Goal: Transaction & Acquisition: Obtain resource

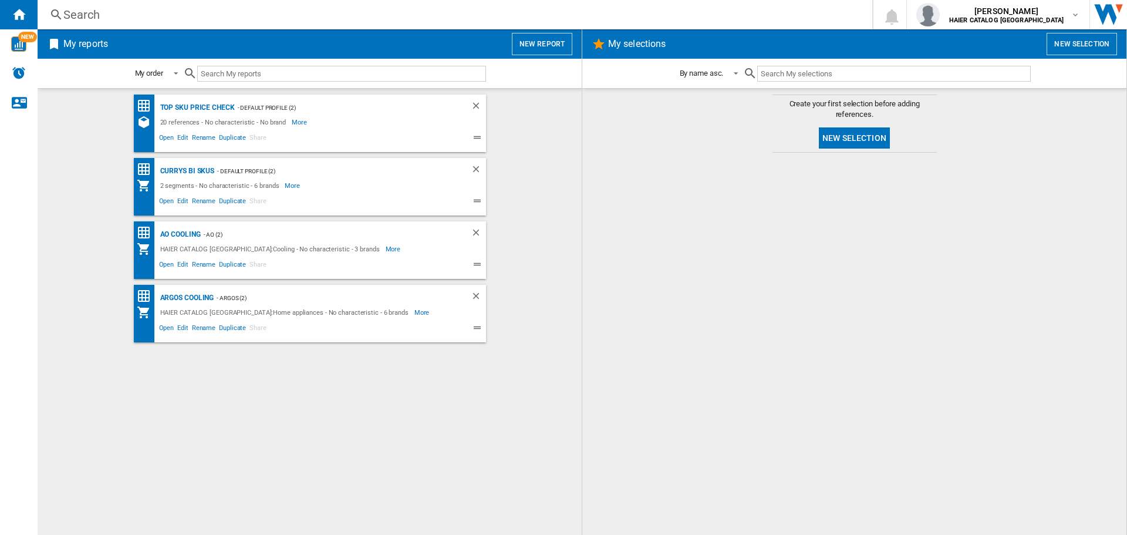
click at [548, 42] on button "New report" at bounding box center [542, 44] width 60 height 22
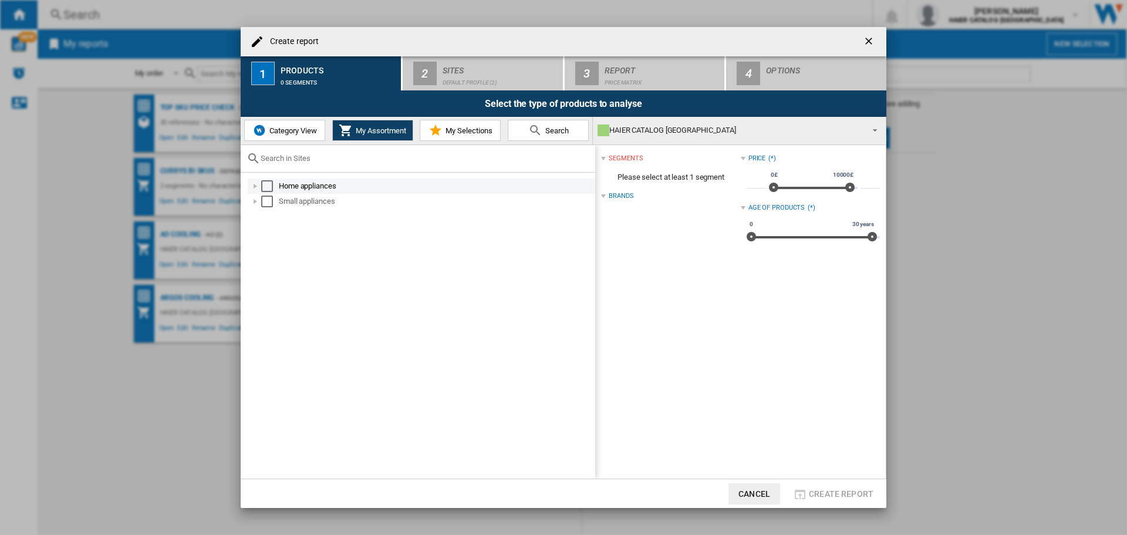
click at [270, 184] on div "Select" at bounding box center [267, 186] width 12 height 12
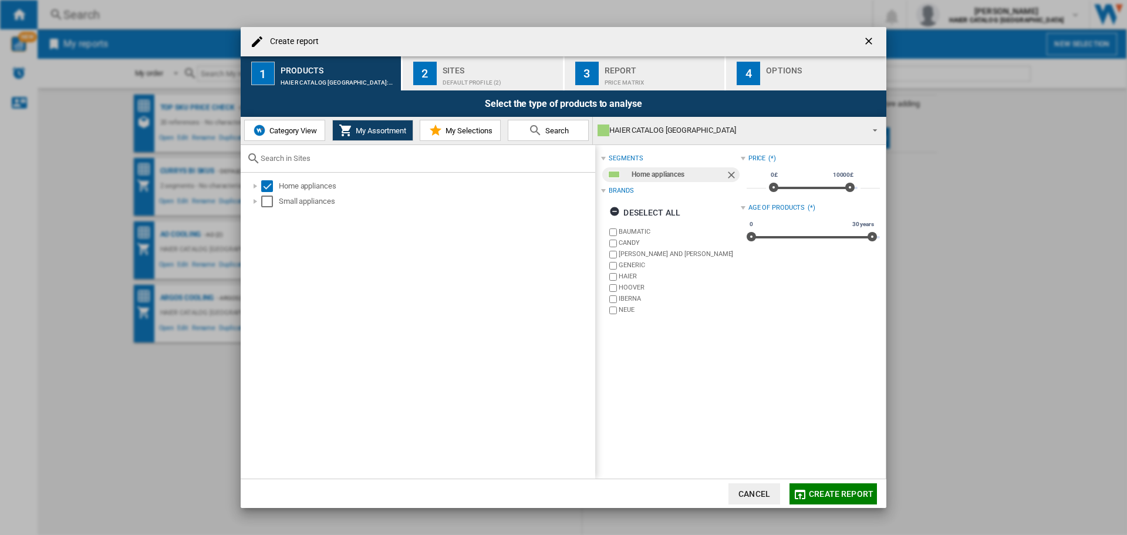
click at [449, 76] on div "Default profile (2)" at bounding box center [501, 79] width 116 height 12
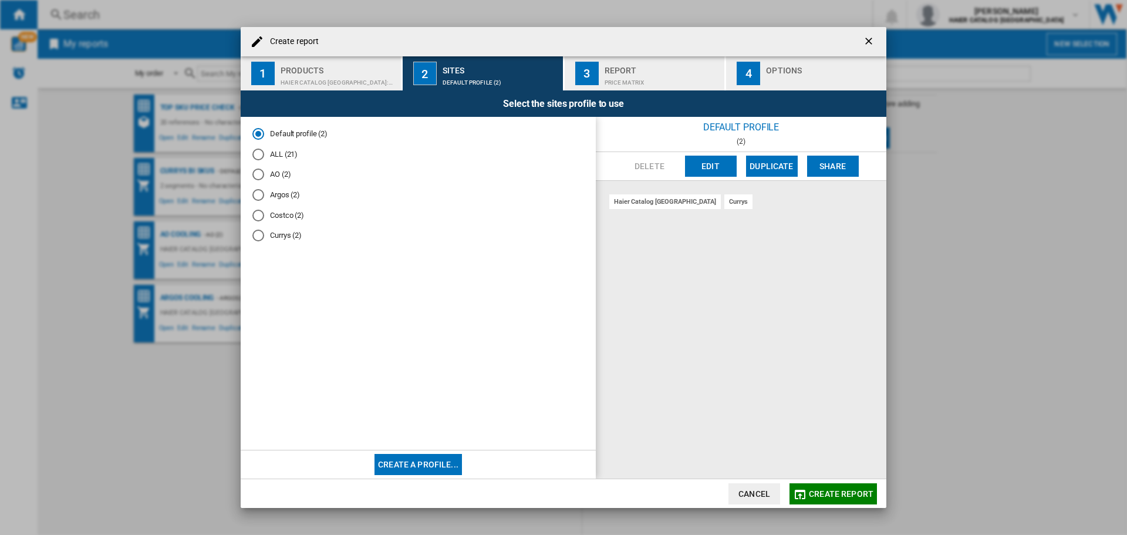
click at [261, 173] on div "AO (2)" at bounding box center [258, 175] width 12 height 12
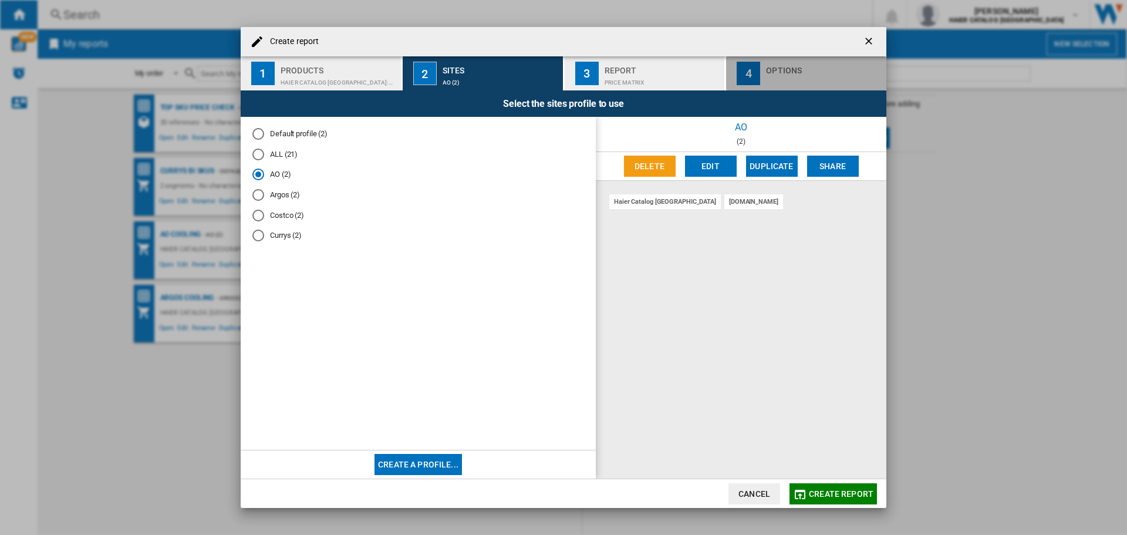
click at [764, 82] on button "4 Options" at bounding box center [806, 73] width 160 height 34
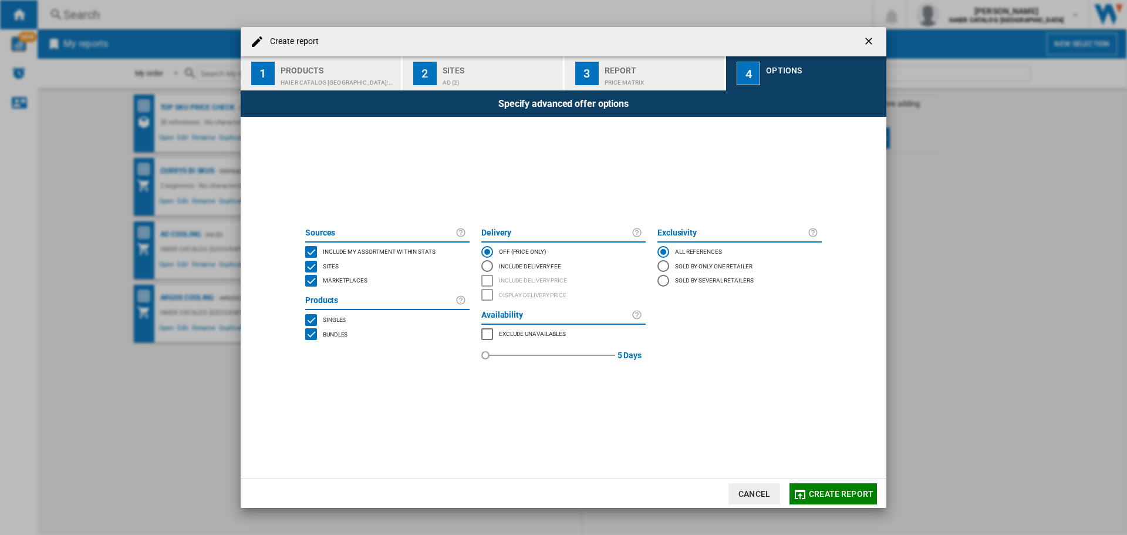
click at [306, 247] on div "INCLUDE MY SITE" at bounding box center [311, 252] width 12 height 12
click at [830, 491] on span "Create report" at bounding box center [841, 493] width 65 height 9
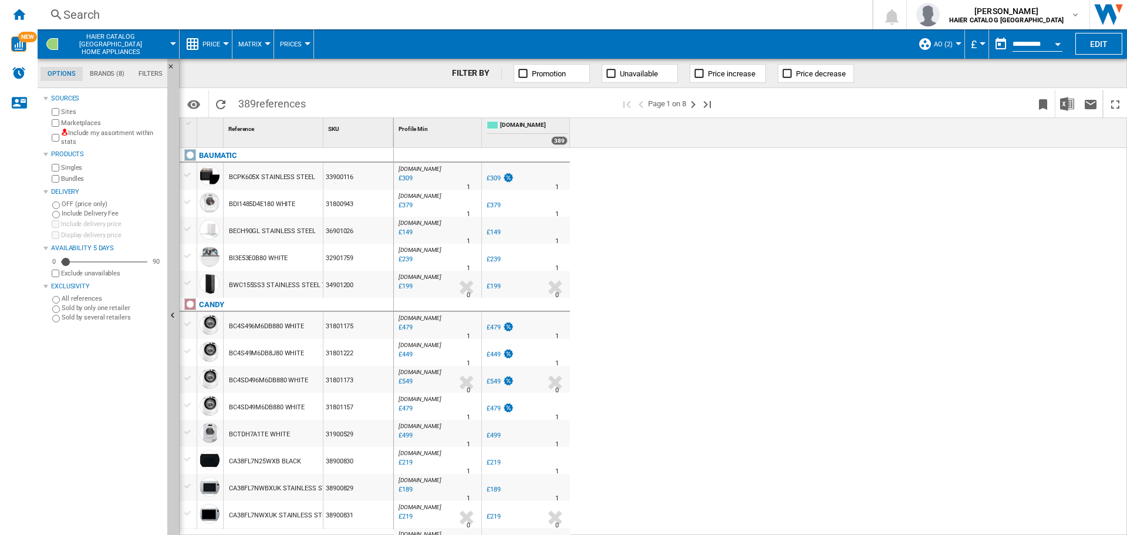
click at [220, 43] on span "Price" at bounding box center [212, 45] width 18 height 8
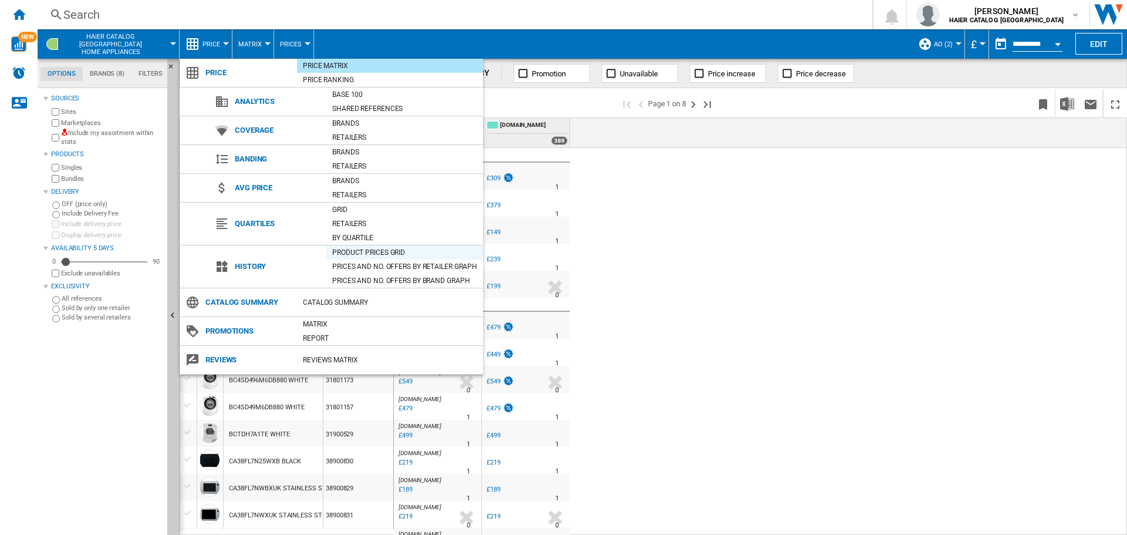
click at [358, 248] on div "Product prices grid" at bounding box center [404, 253] width 157 height 12
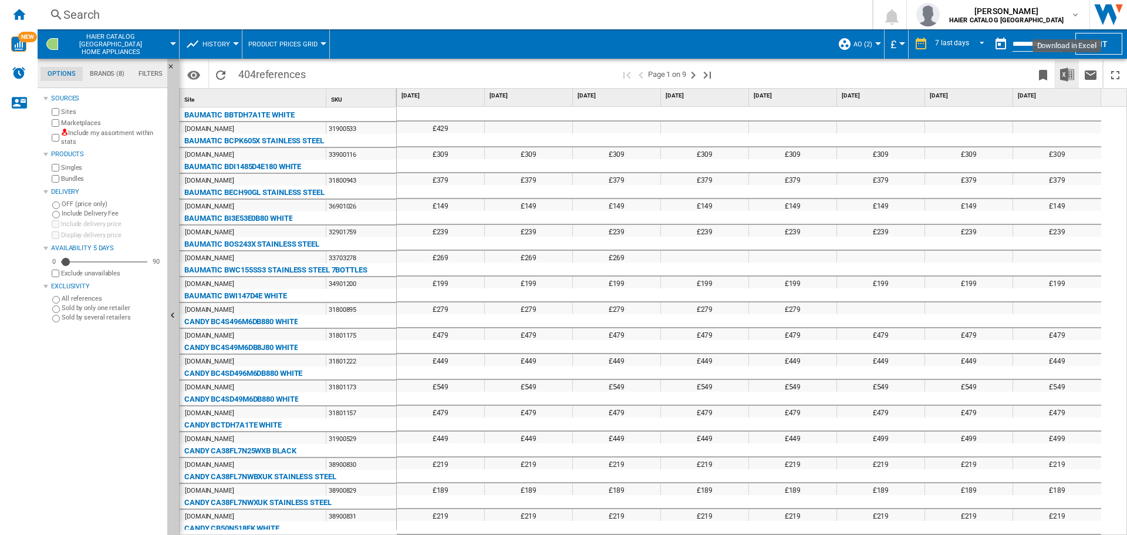
click at [1069, 69] on img "Download in Excel" at bounding box center [1067, 75] width 14 height 14
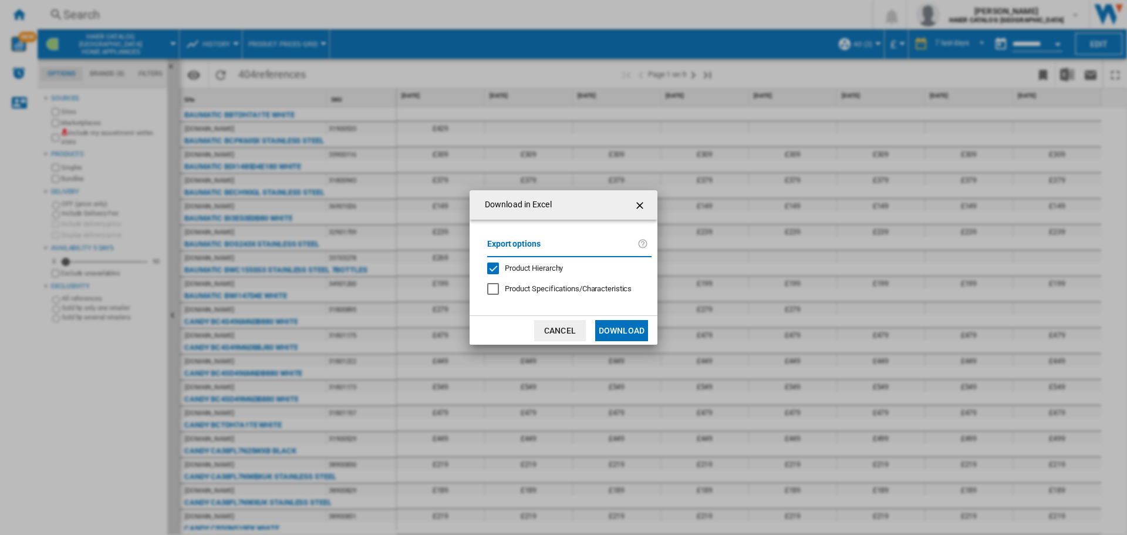
click at [624, 331] on button "Download" at bounding box center [621, 330] width 53 height 21
